Goal: Information Seeking & Learning: Find specific fact

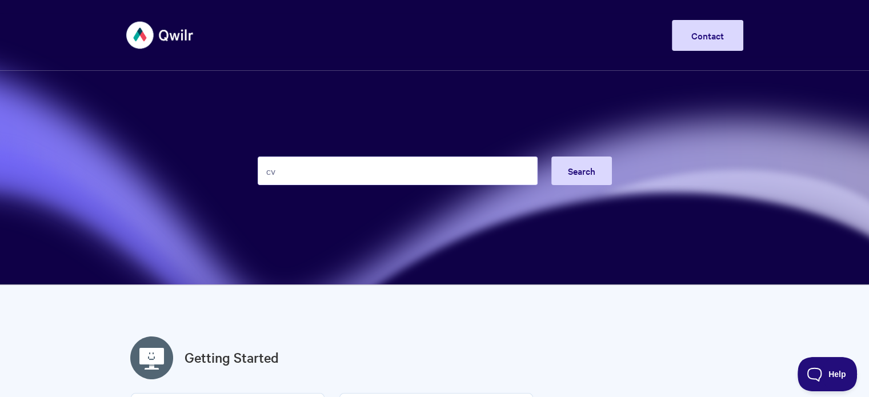
type input "c"
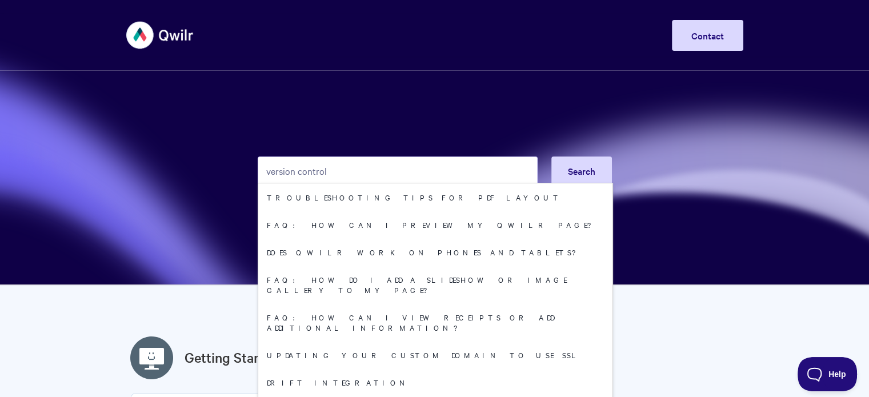
type input "version control"
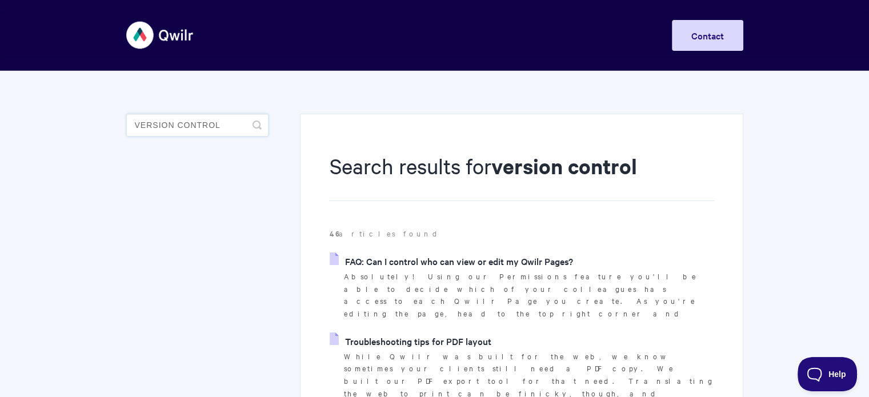
click at [206, 122] on input "version control" at bounding box center [197, 125] width 142 height 23
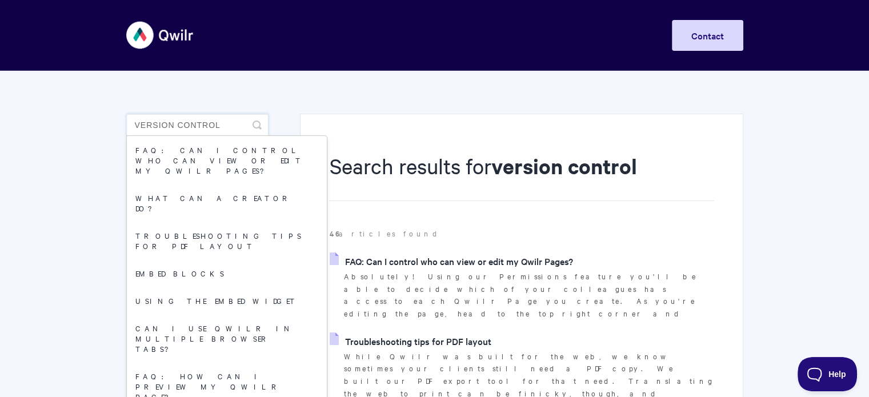
click at [199, 131] on input "version control" at bounding box center [197, 125] width 142 height 23
type input "version"
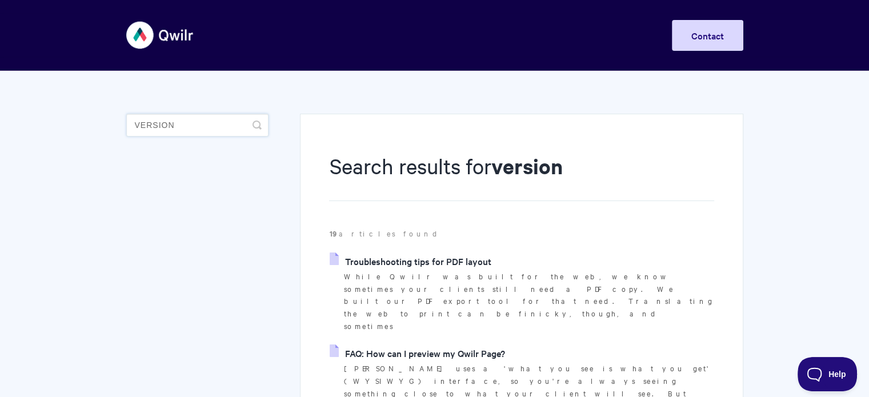
click at [211, 126] on input "version" at bounding box center [197, 125] width 142 height 23
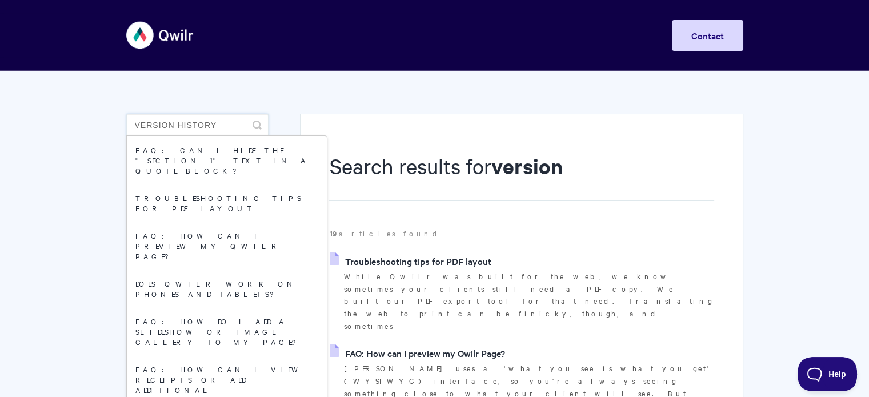
type input "version history"
